Goal: Task Accomplishment & Management: Use online tool/utility

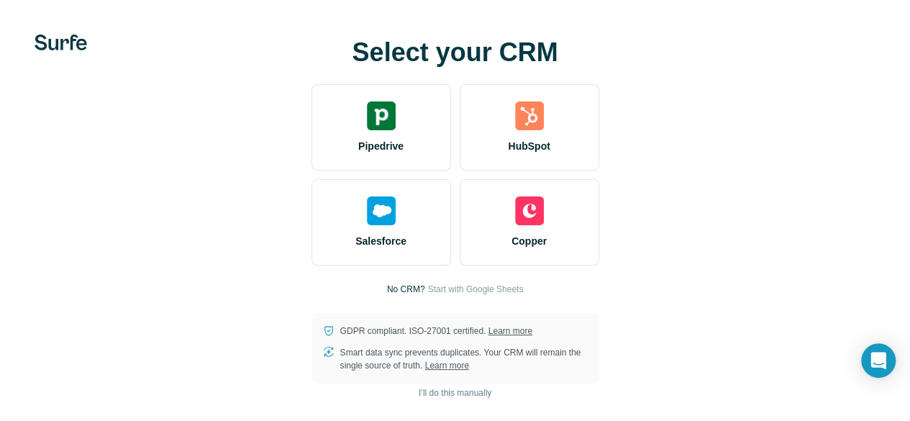
click at [0, 0] on div at bounding box center [0, 0] width 0 height 0
click at [235, 379] on div "Select your CRM Pipedrive HubSpot Salesforce Copper No CRM? Start with Google S…" at bounding box center [455, 210] width 910 height 421
click at [419, 393] on span "I’ll do this manually" at bounding box center [455, 392] width 73 height 13
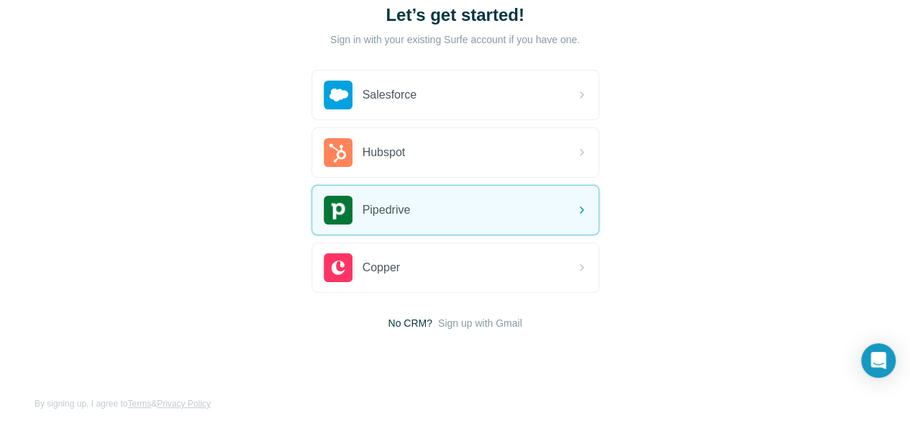
scroll to position [111, 0]
